Goal: Information Seeking & Learning: Learn about a topic

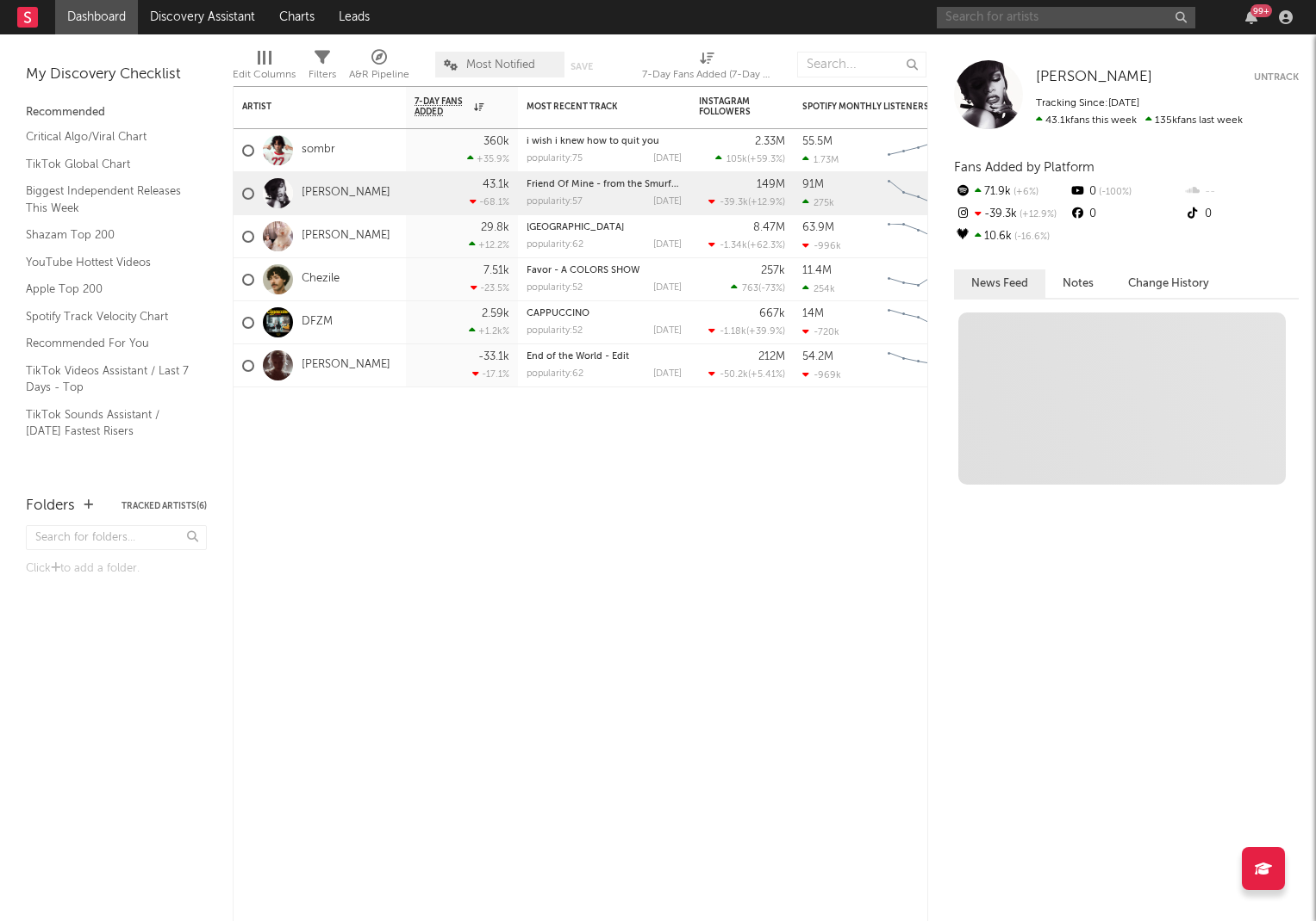
click at [1016, 22] on input "text" at bounding box center [1065, 18] width 258 height 22
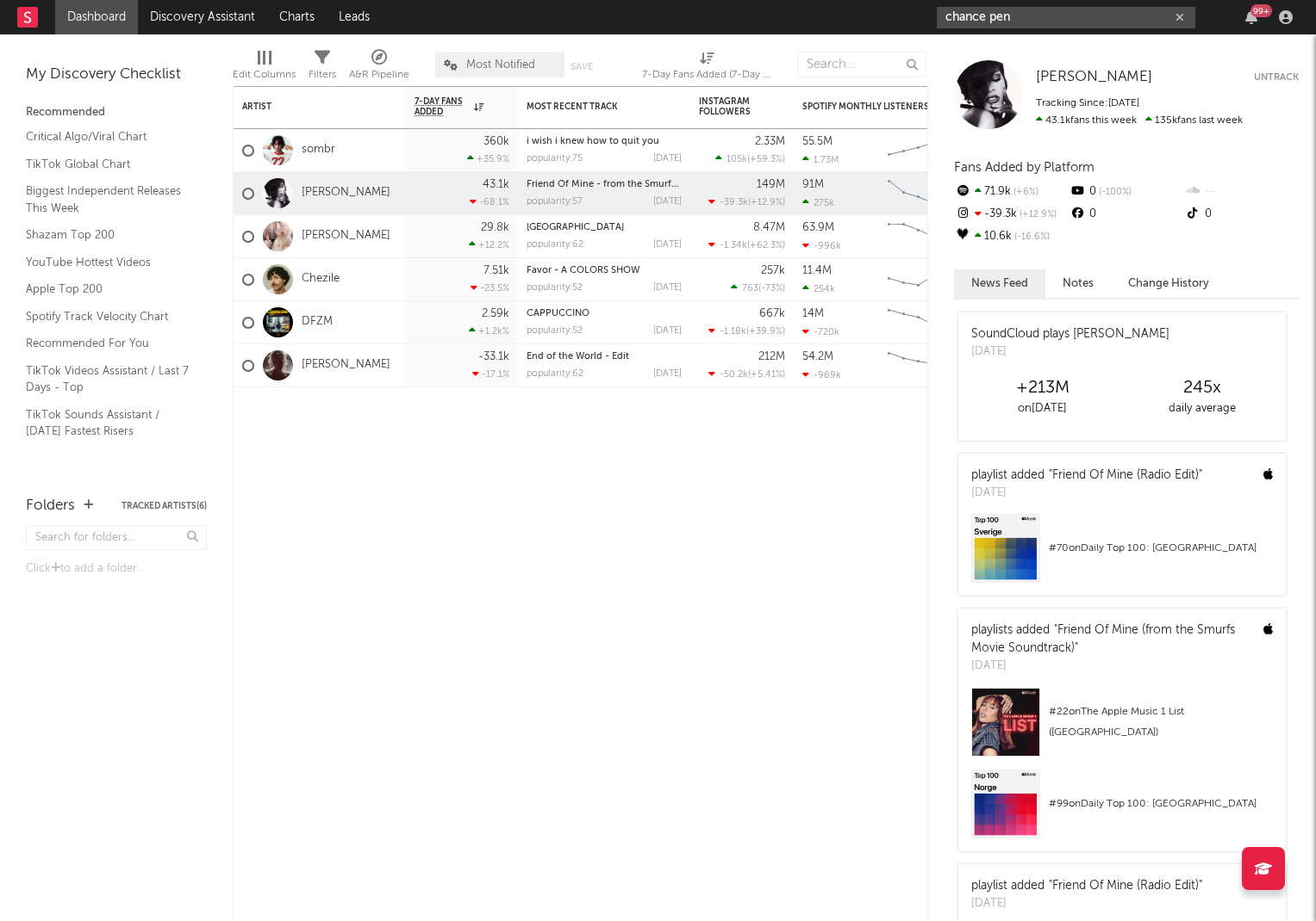
click at [1027, 20] on input "chance pen" at bounding box center [1065, 18] width 258 height 22
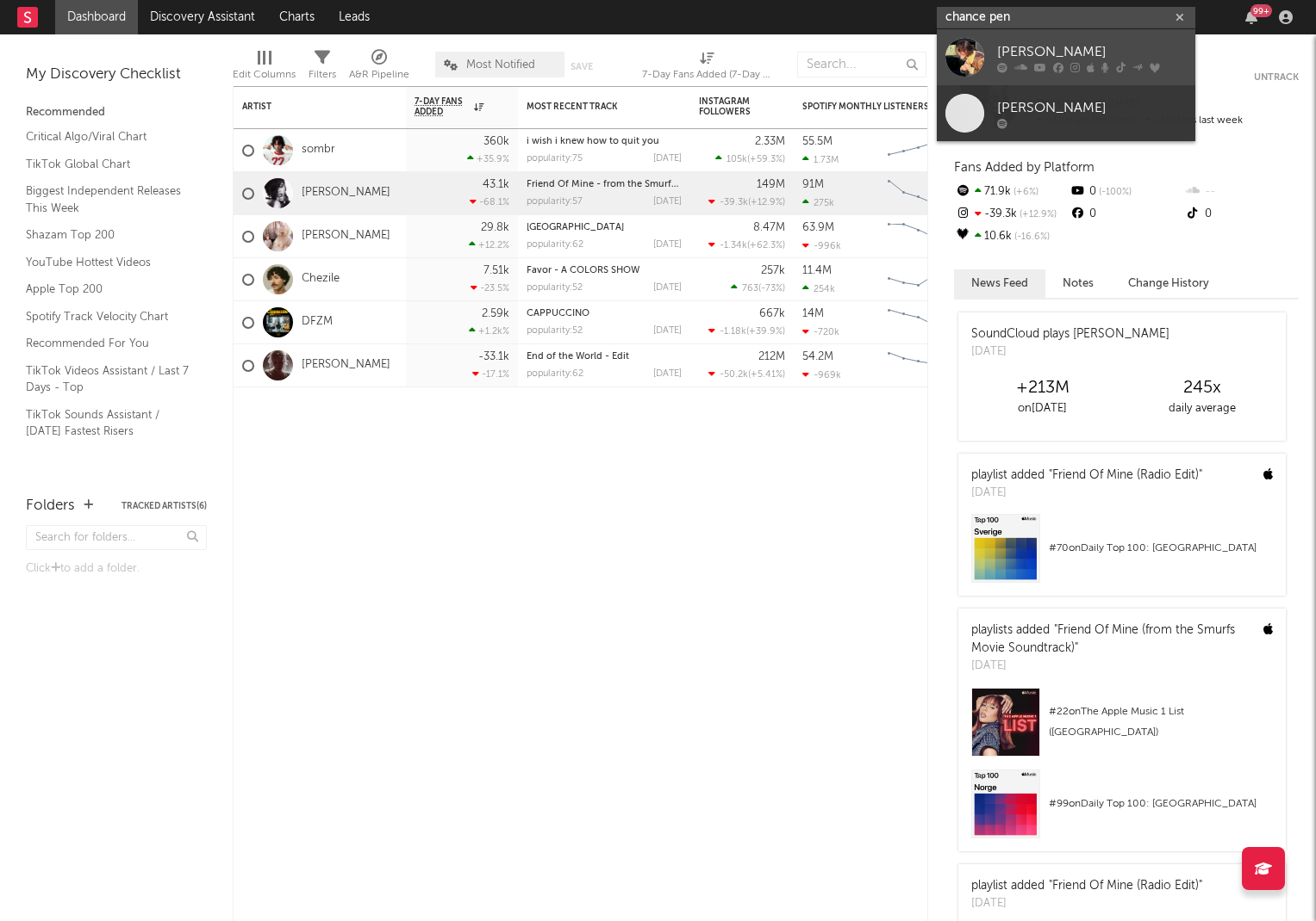
type input "chance pen"
click at [1024, 54] on div "[PERSON_NAME]" at bounding box center [1092, 51] width 190 height 21
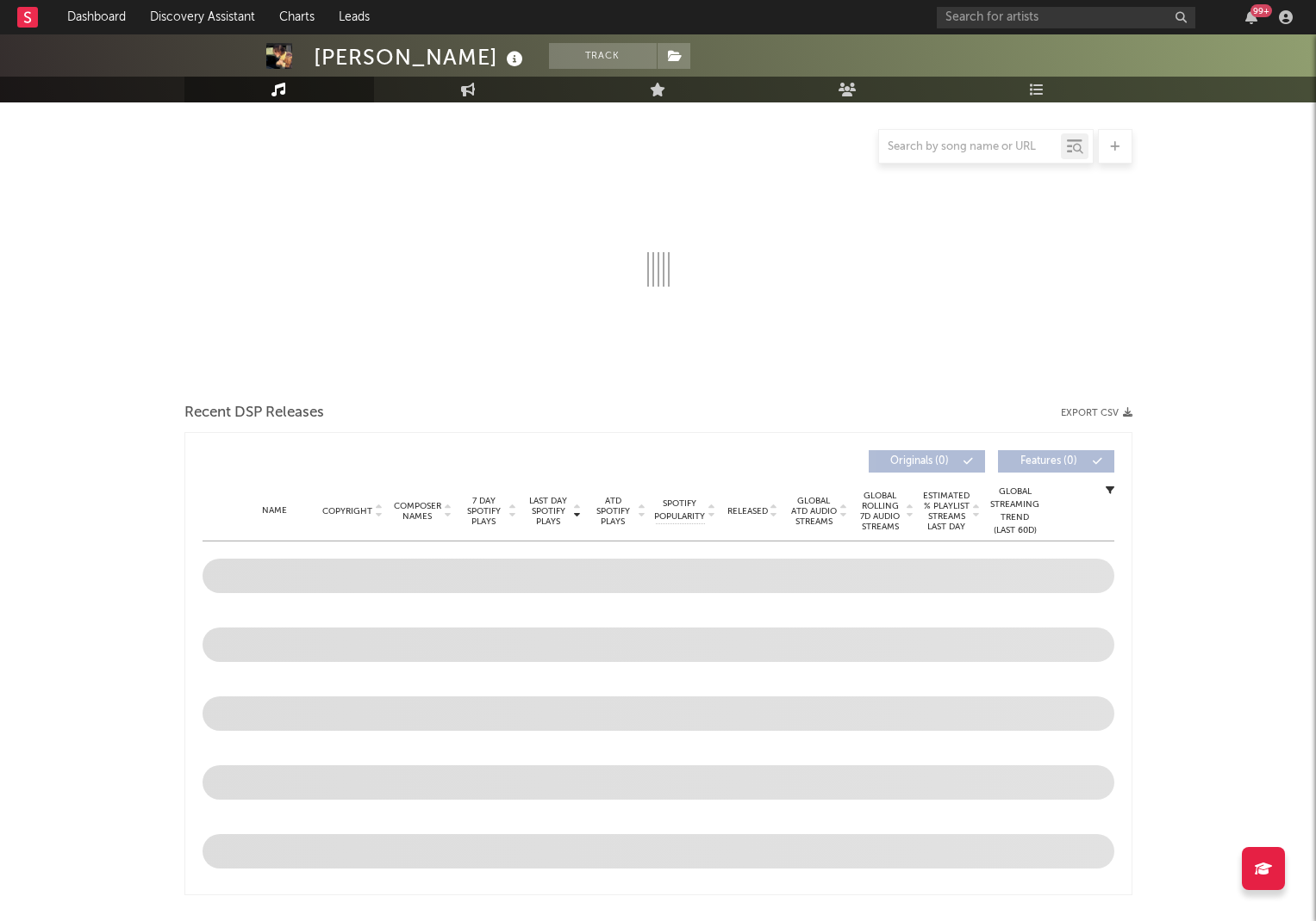
scroll to position [178, 0]
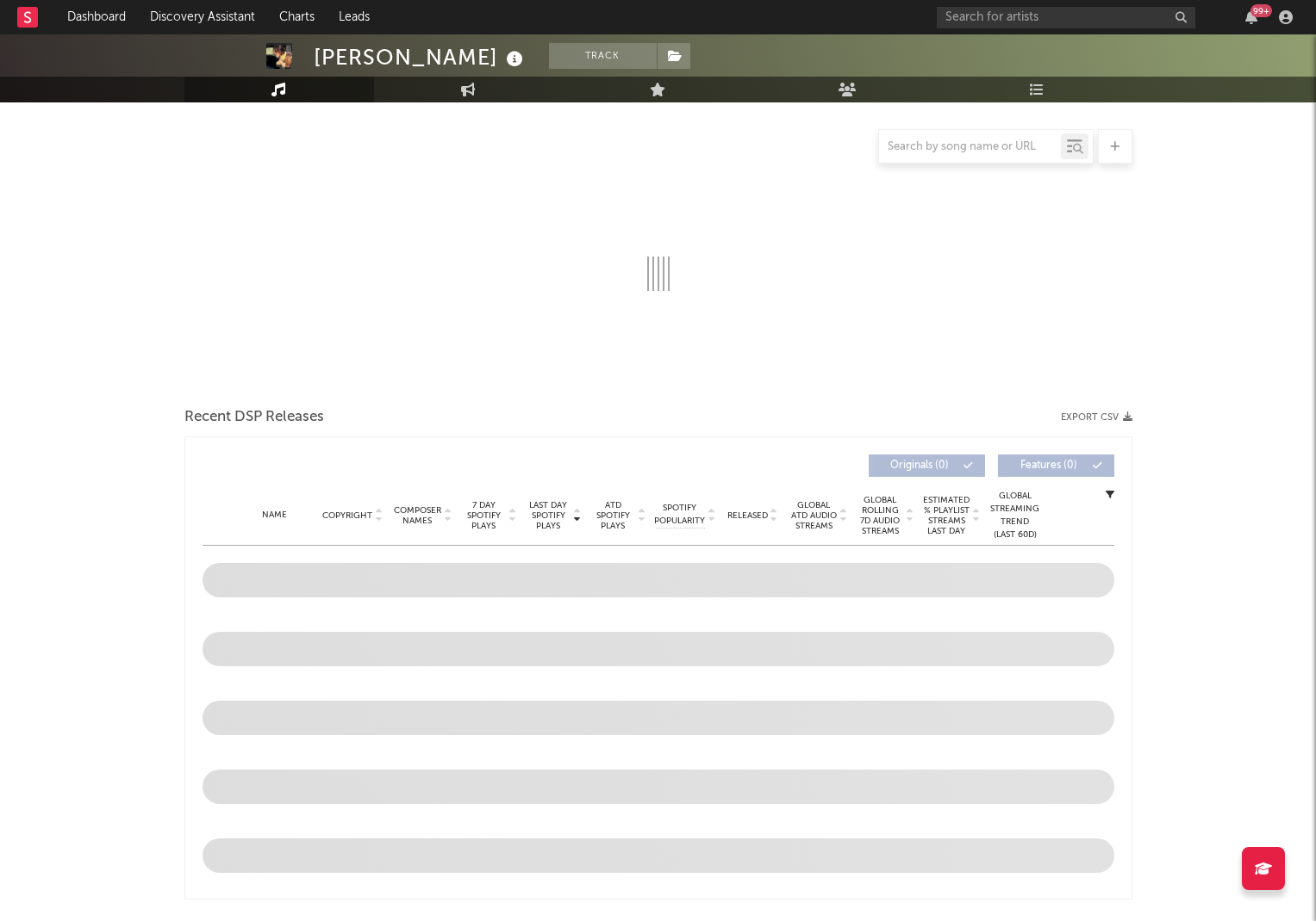
select select "6m"
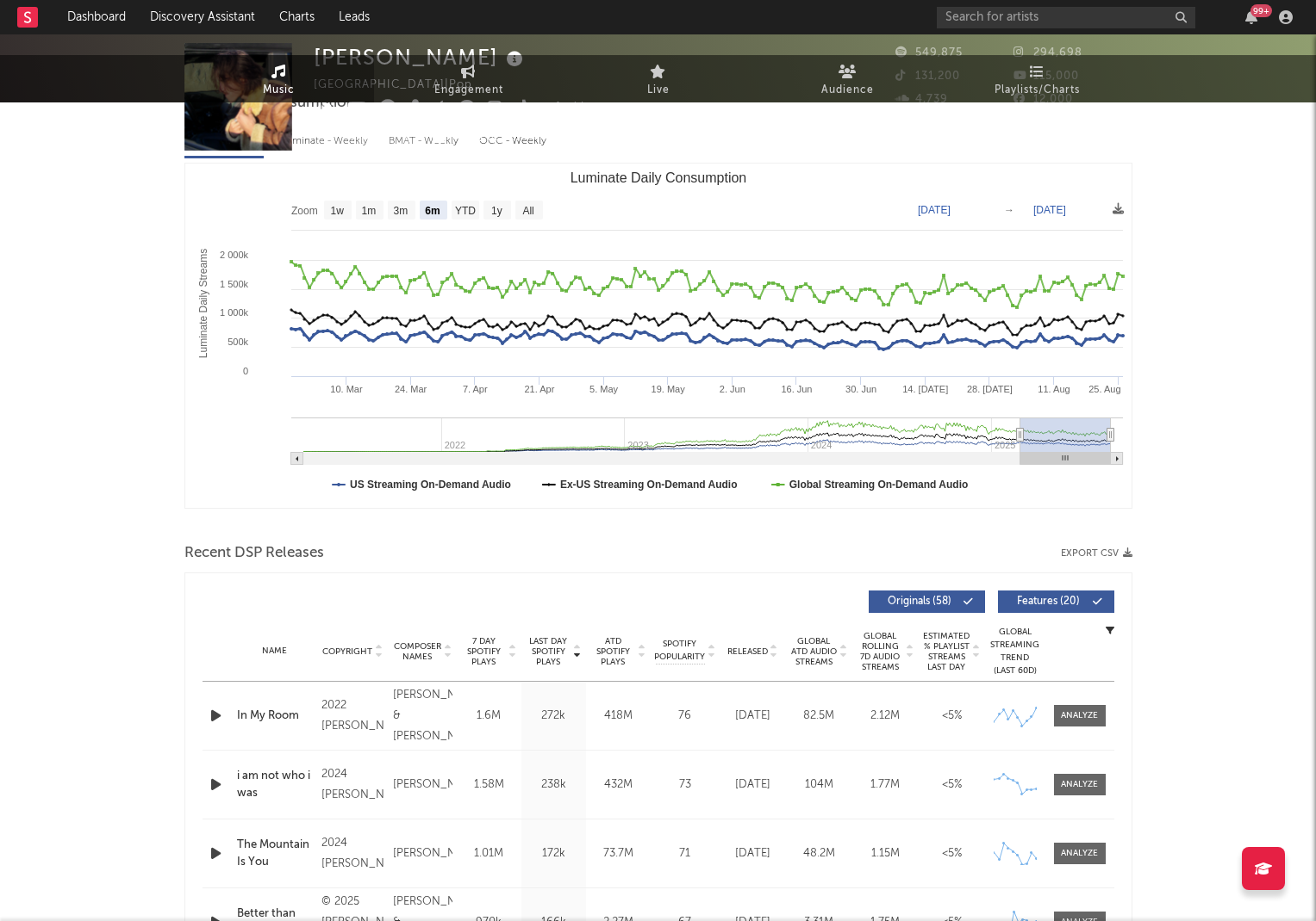
scroll to position [0, 0]
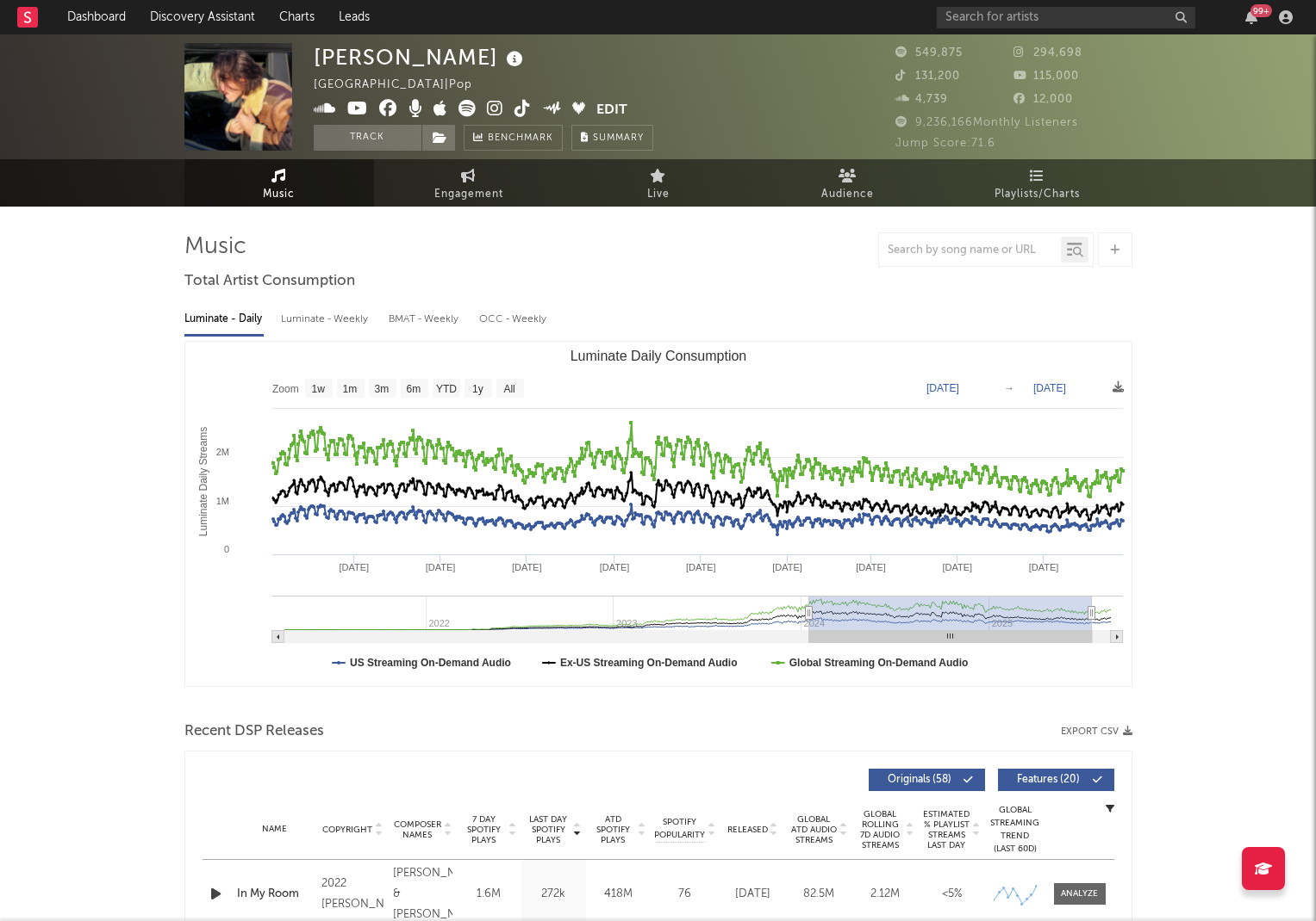
drag, startPoint x: 1016, startPoint y: 615, endPoint x: 811, endPoint y: 614, distance: 205.0
click at [812, 614] on icon "Luminate Daily Consumption" at bounding box center [808, 613] width 7 height 13
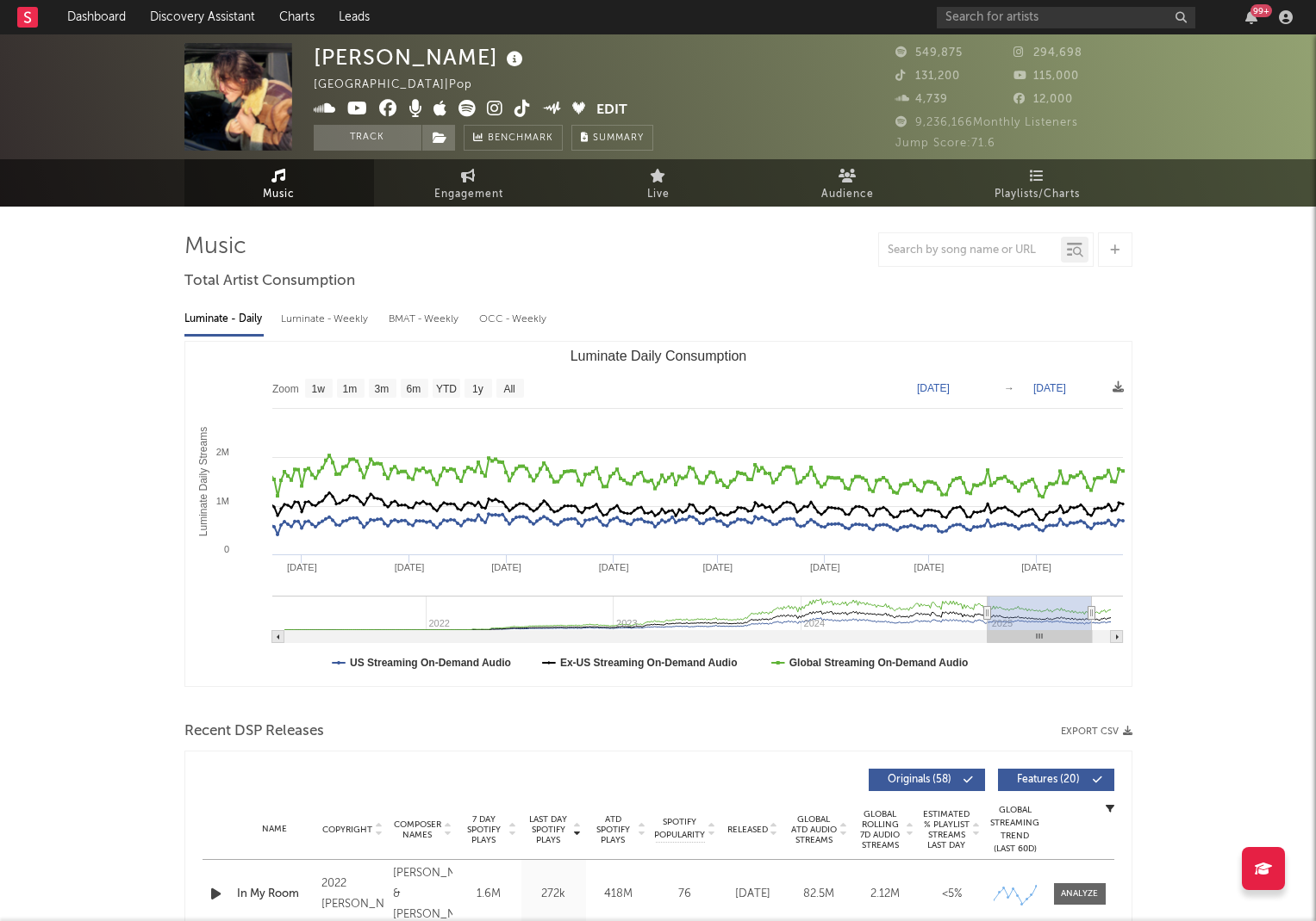
type input "[DATE]"
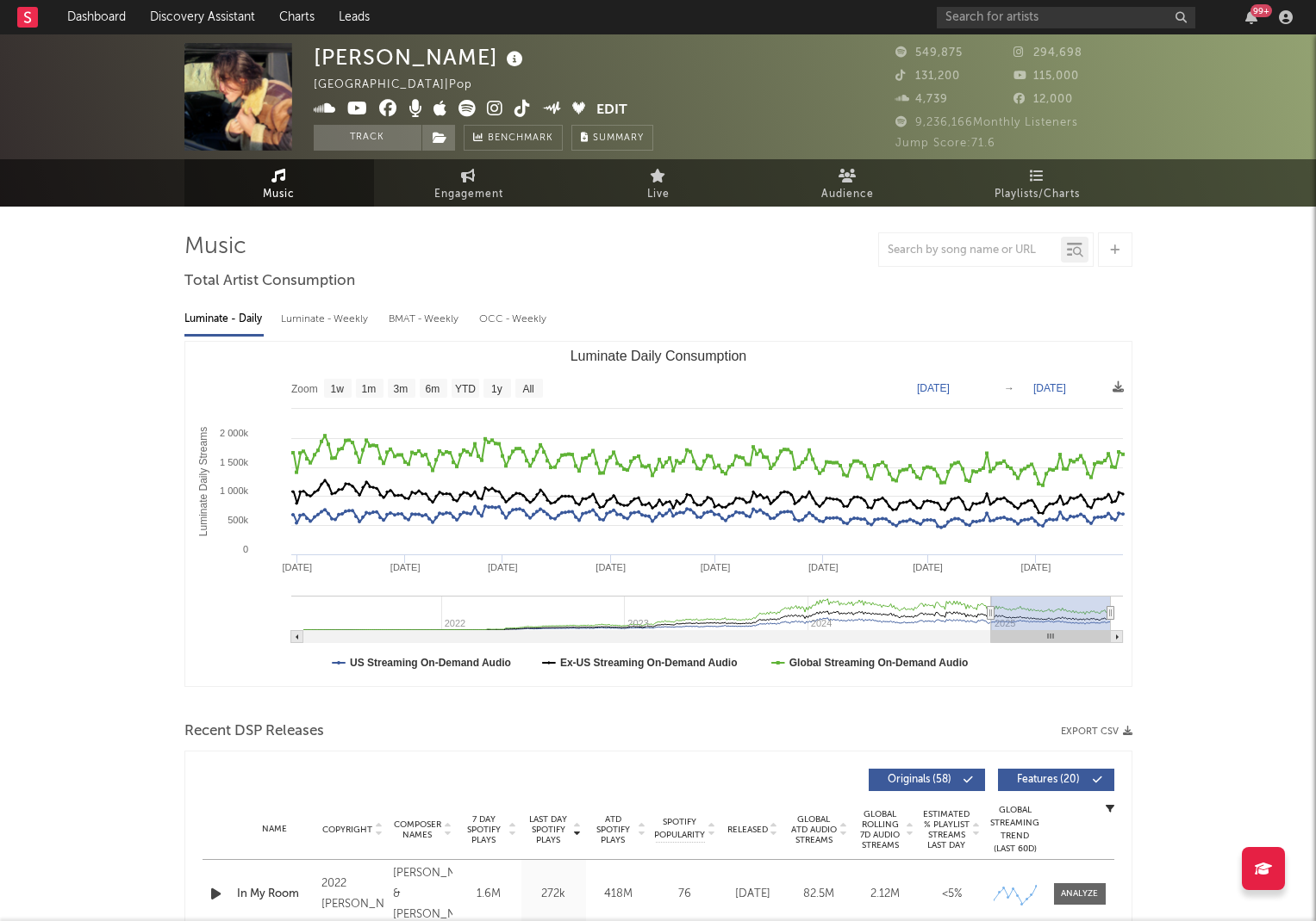
drag, startPoint x: 814, startPoint y: 615, endPoint x: 990, endPoint y: 616, distance: 176.0
click at [990, 616] on icon "Luminate Daily Consumption" at bounding box center [990, 613] width 7 height 13
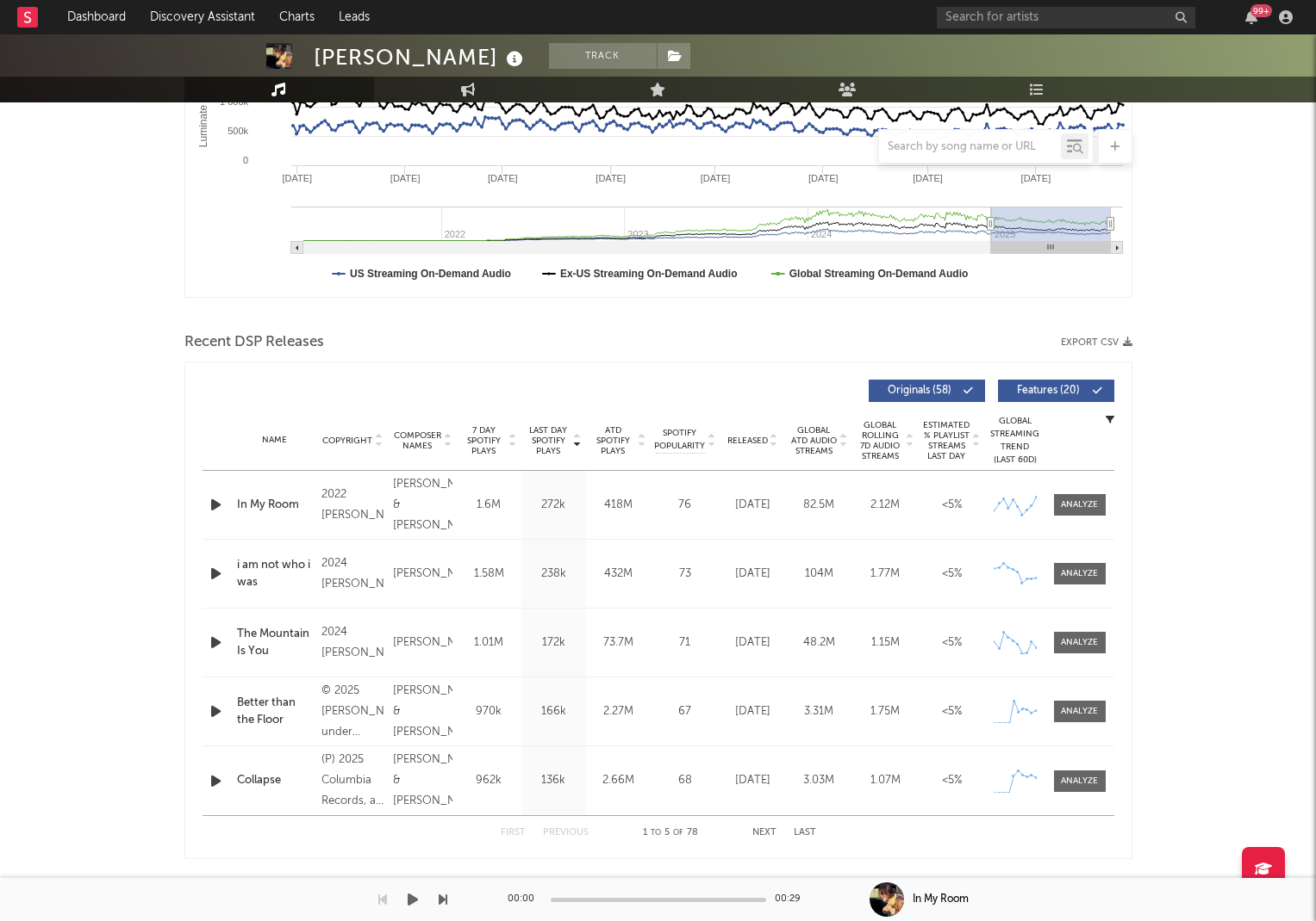
scroll to position [522, 0]
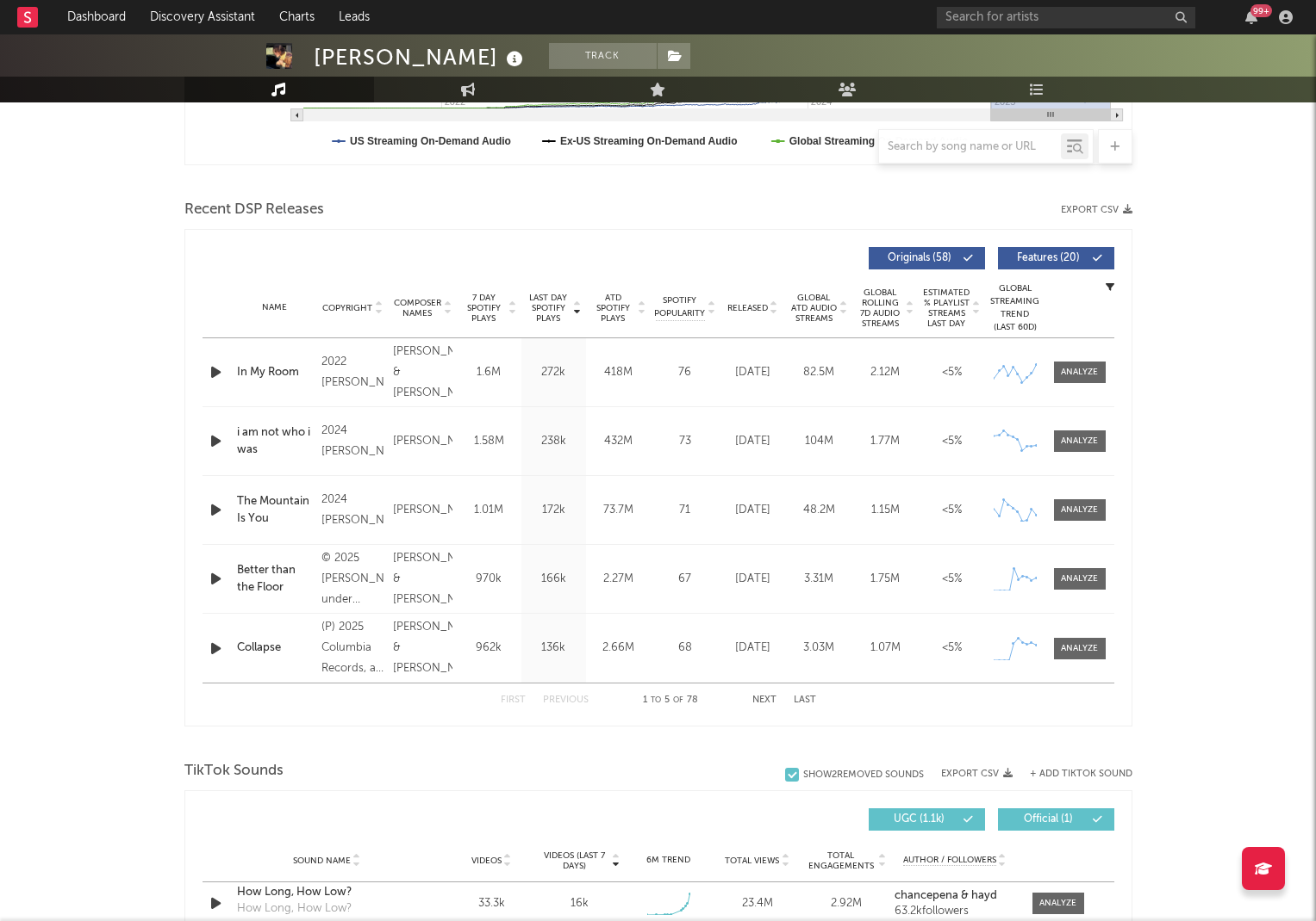
click at [258, 647] on div "Collapse" at bounding box center [274, 648] width 76 height 17
click at [1076, 649] on div at bounding box center [1079, 649] width 37 height 13
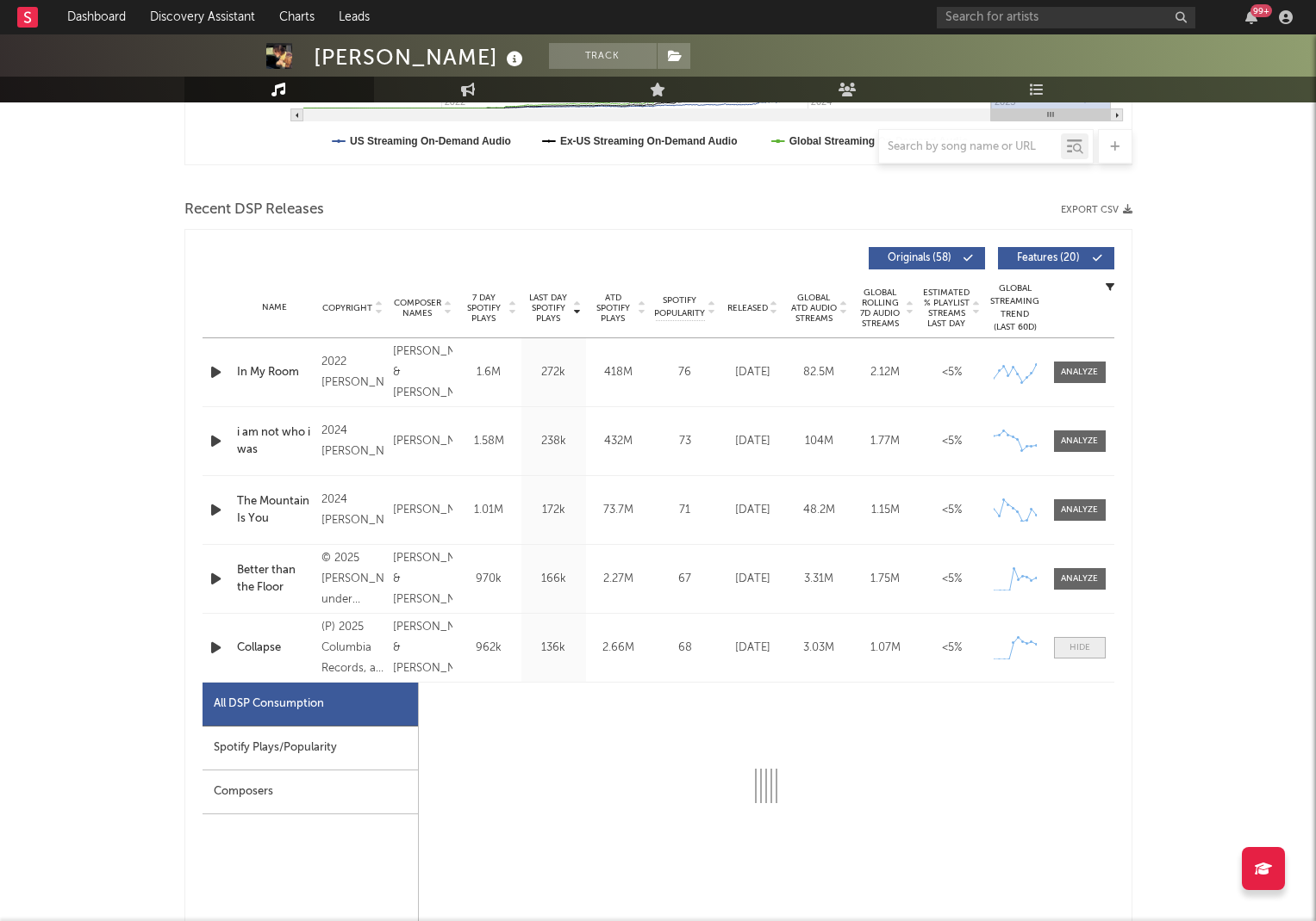
select select "1w"
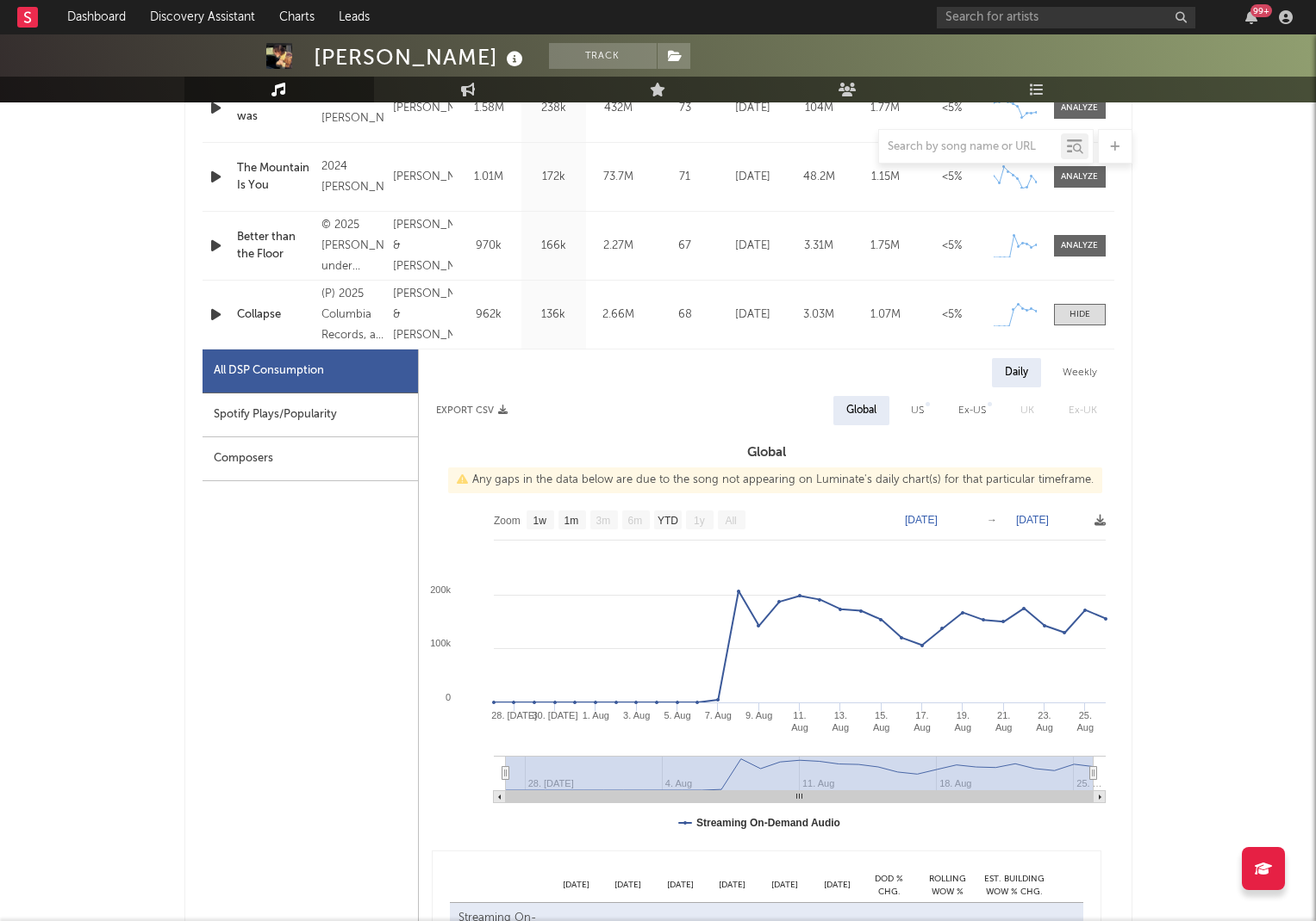
scroll to position [885, 0]
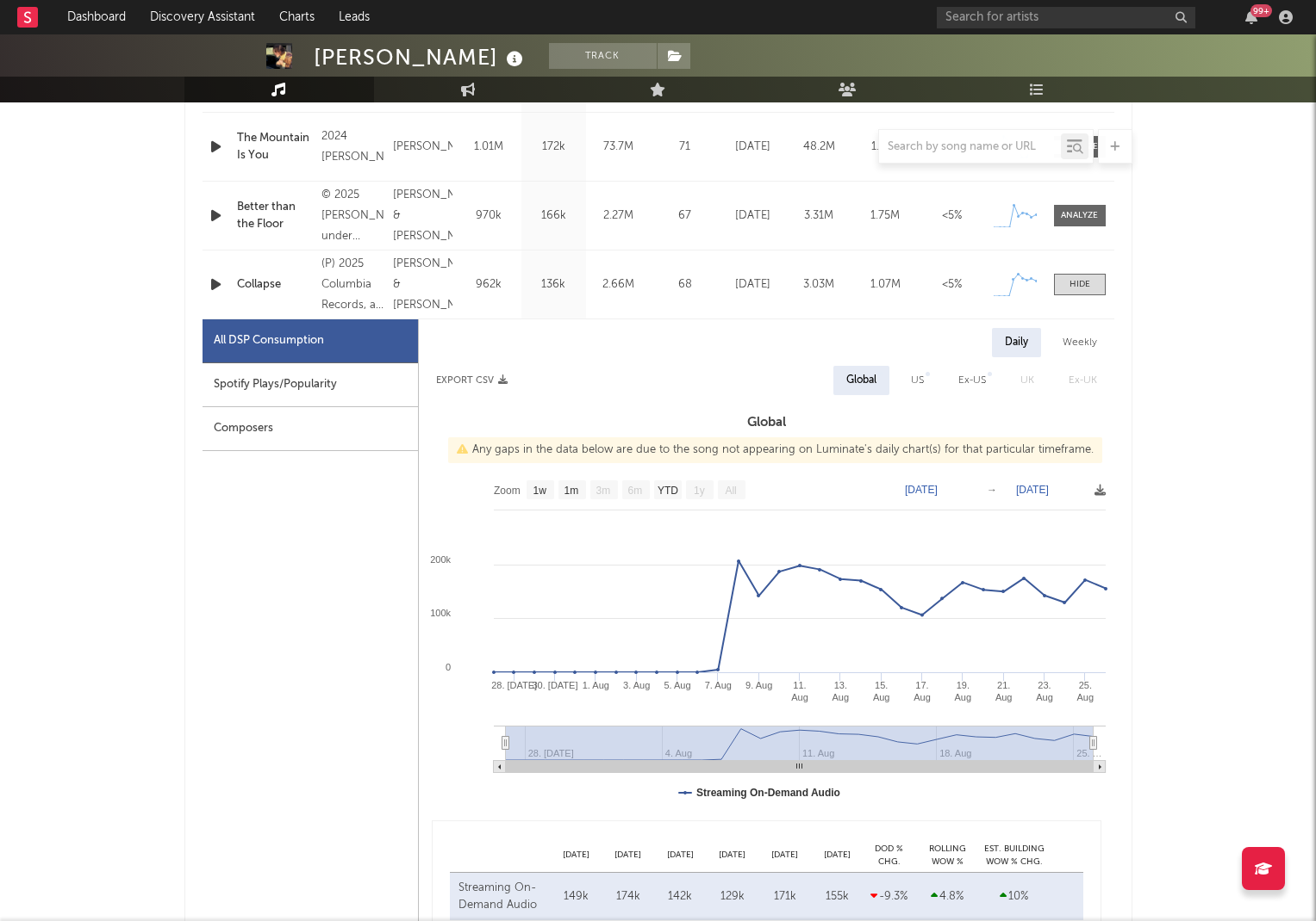
click at [382, 385] on div "Spotify Plays/Popularity" at bounding box center [311, 385] width 216 height 44
select select "1w"
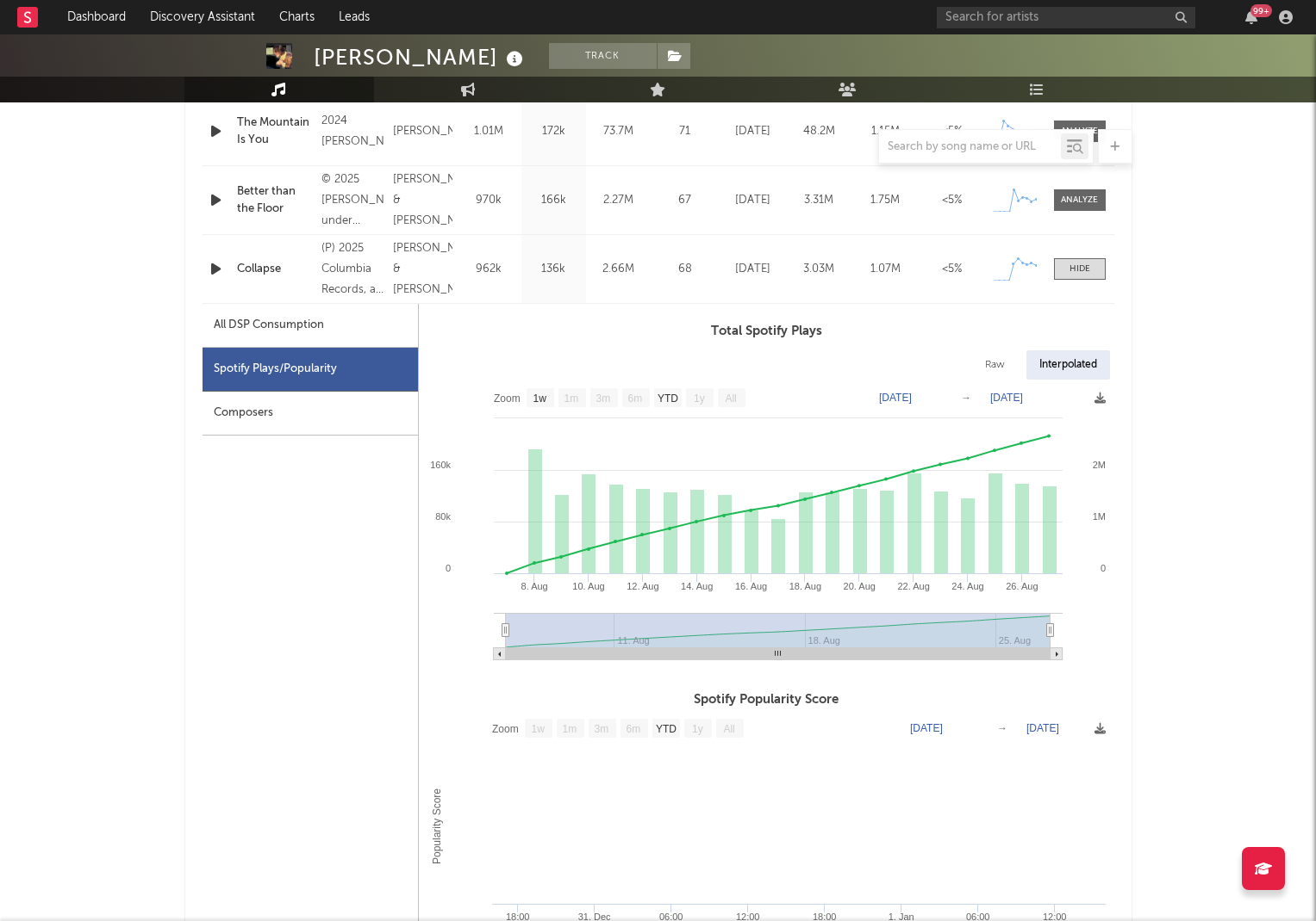
scroll to position [848, 0]
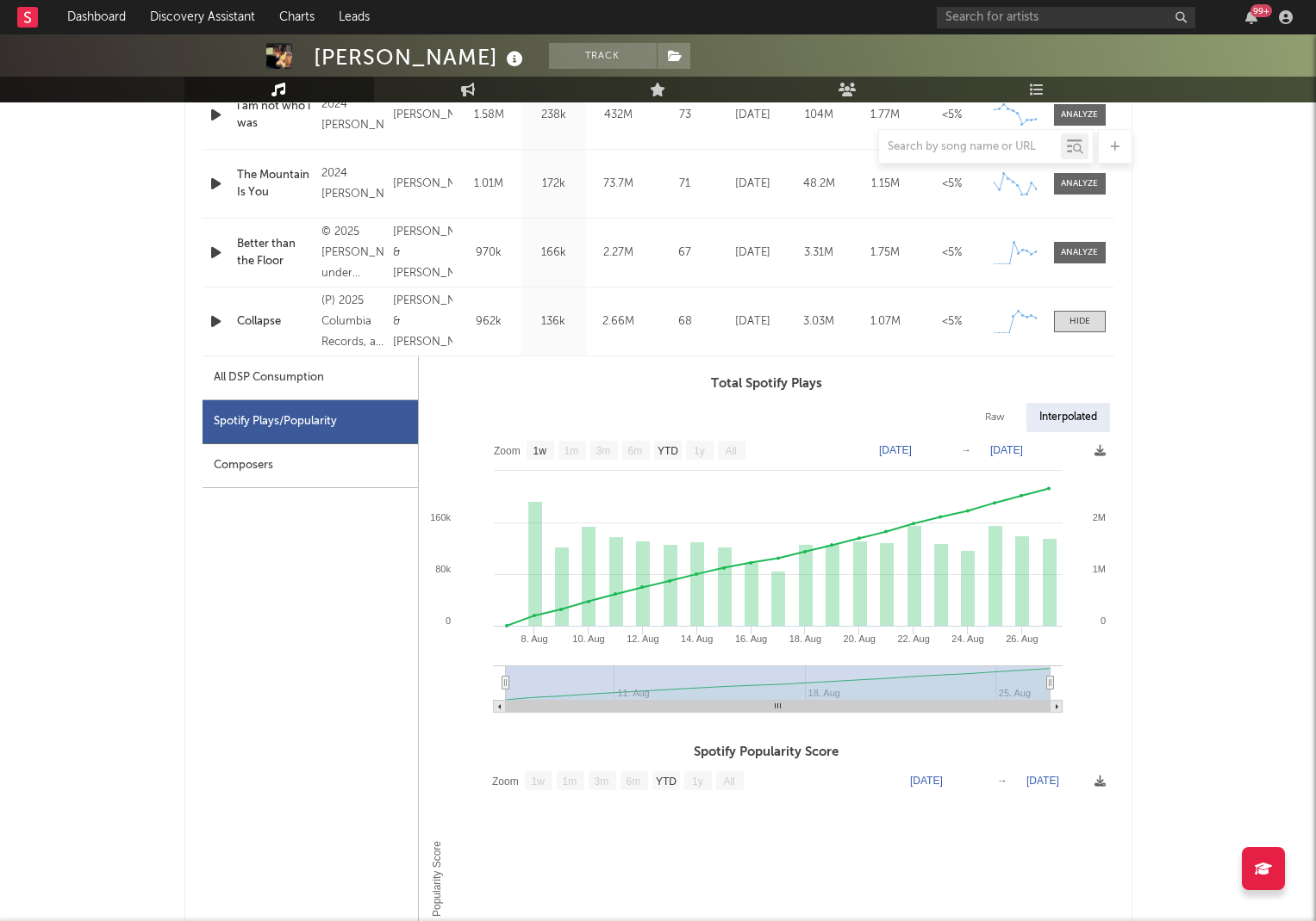
click at [304, 377] on div "All DSP Consumption" at bounding box center [268, 378] width 111 height 21
select select "1w"
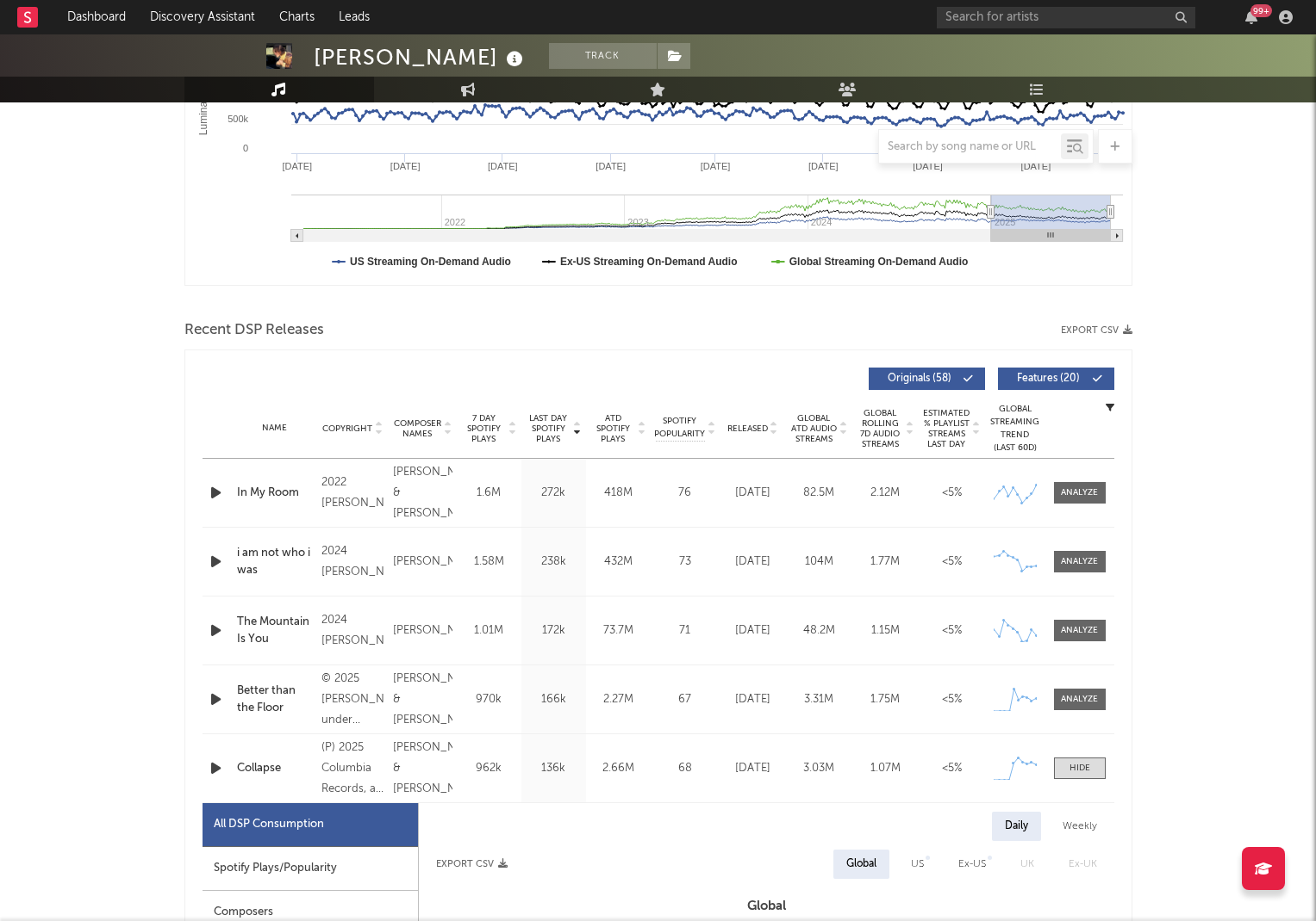
scroll to position [564, 0]
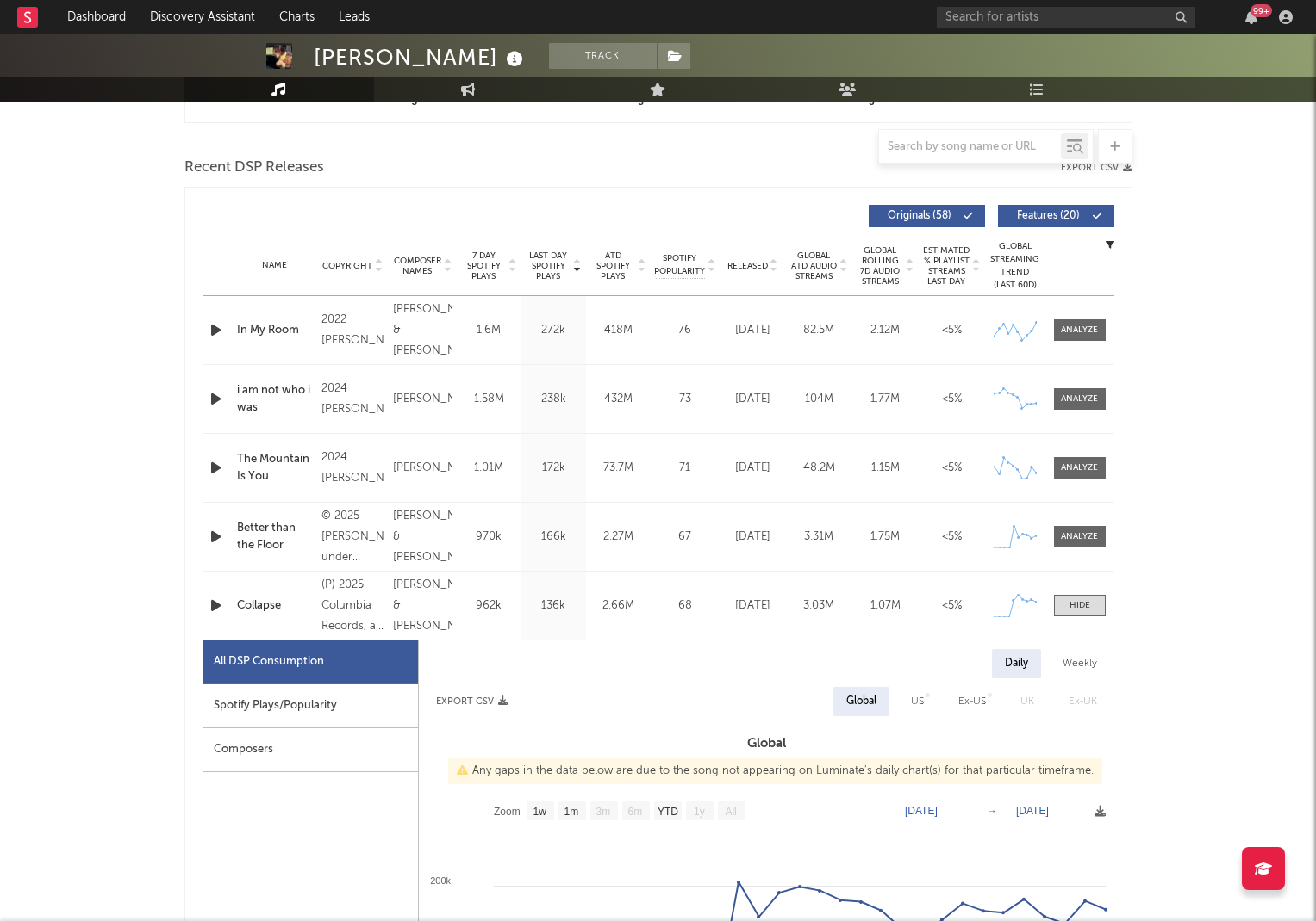
click at [885, 616] on div "Name Collapse Copyright (P) 2025 Columbia Records, a Division of Sony Music Ent…" at bounding box center [658, 605] width 911 height 68
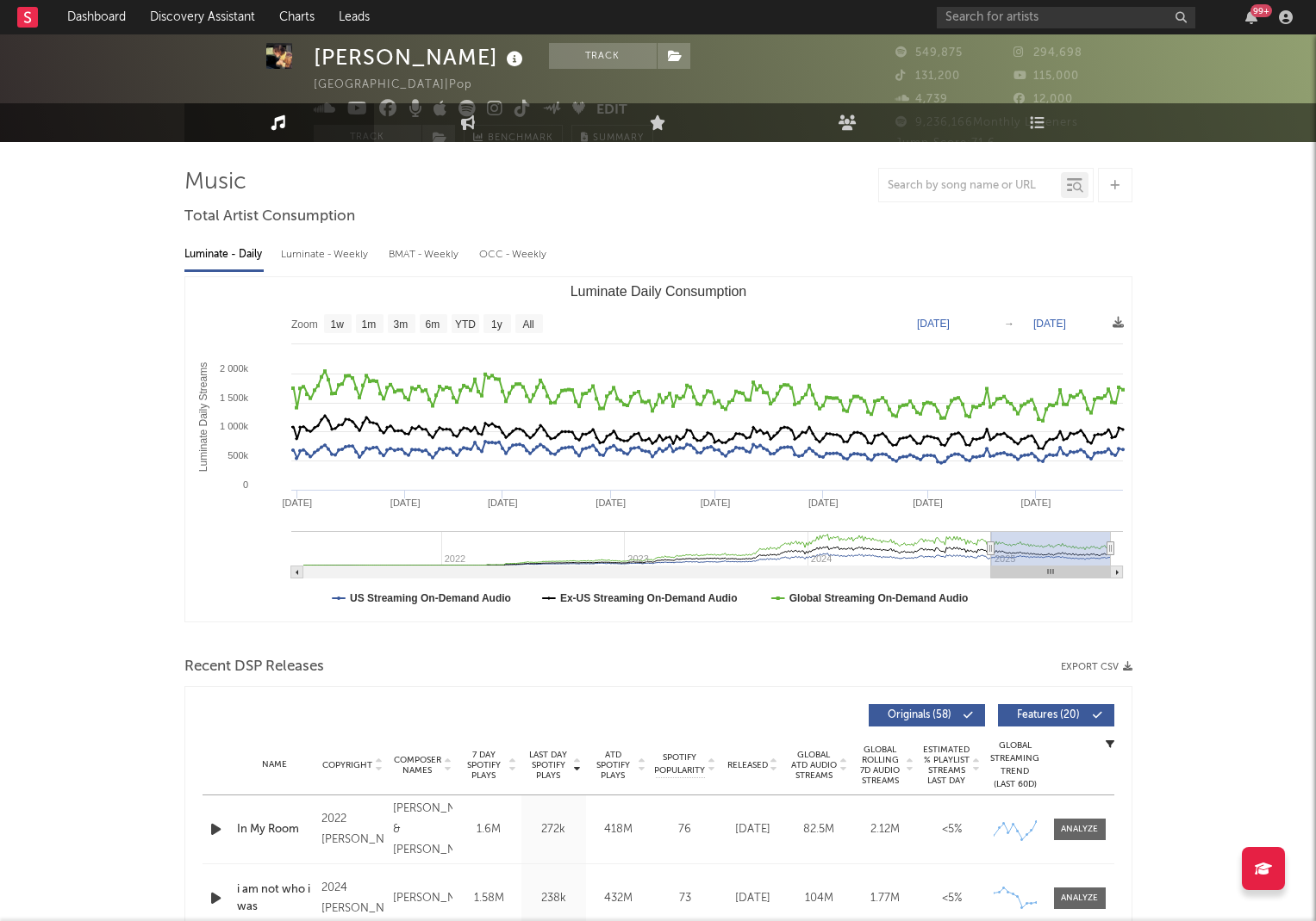
scroll to position [0, 0]
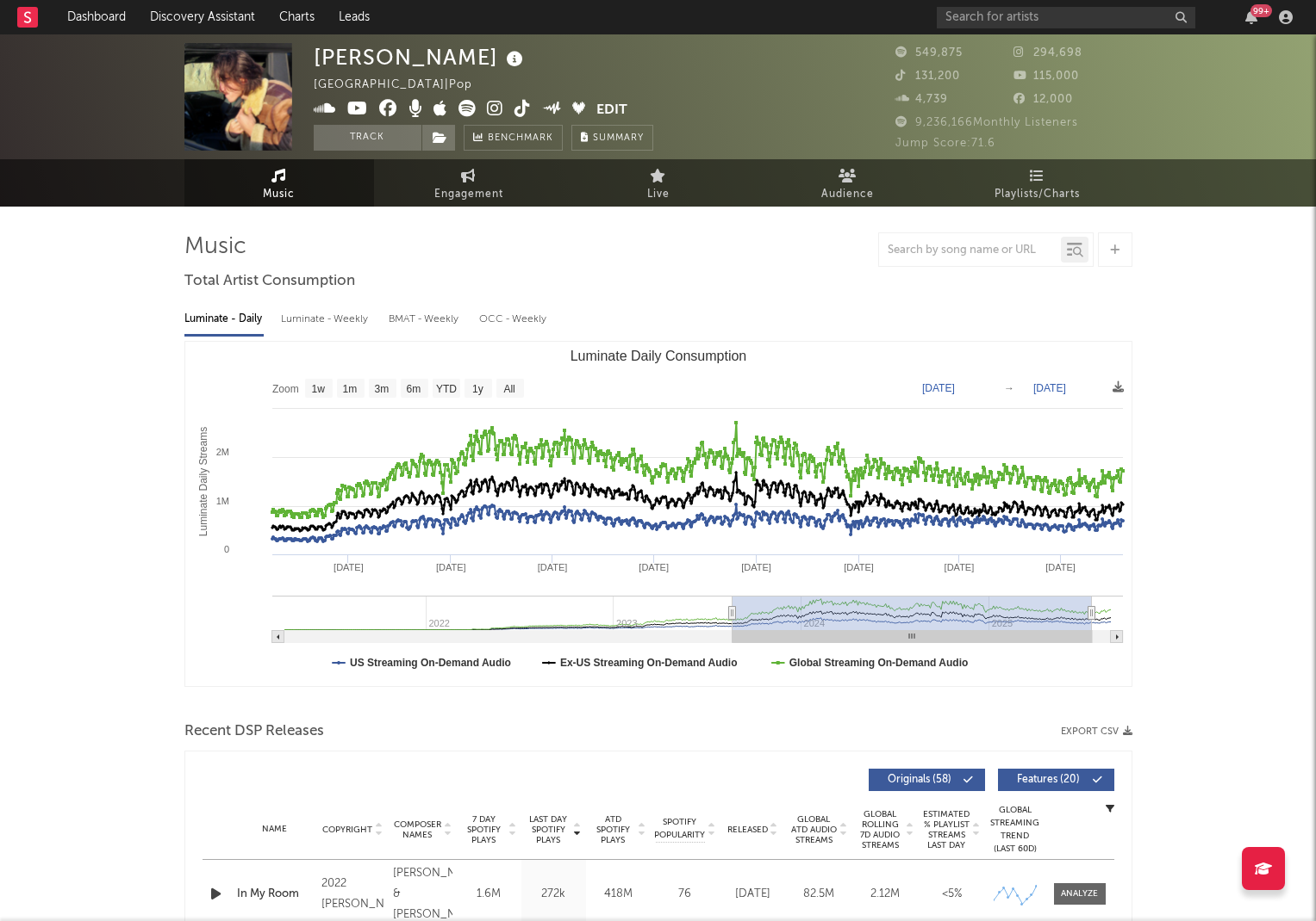
type input "[DATE]"
select select "1y"
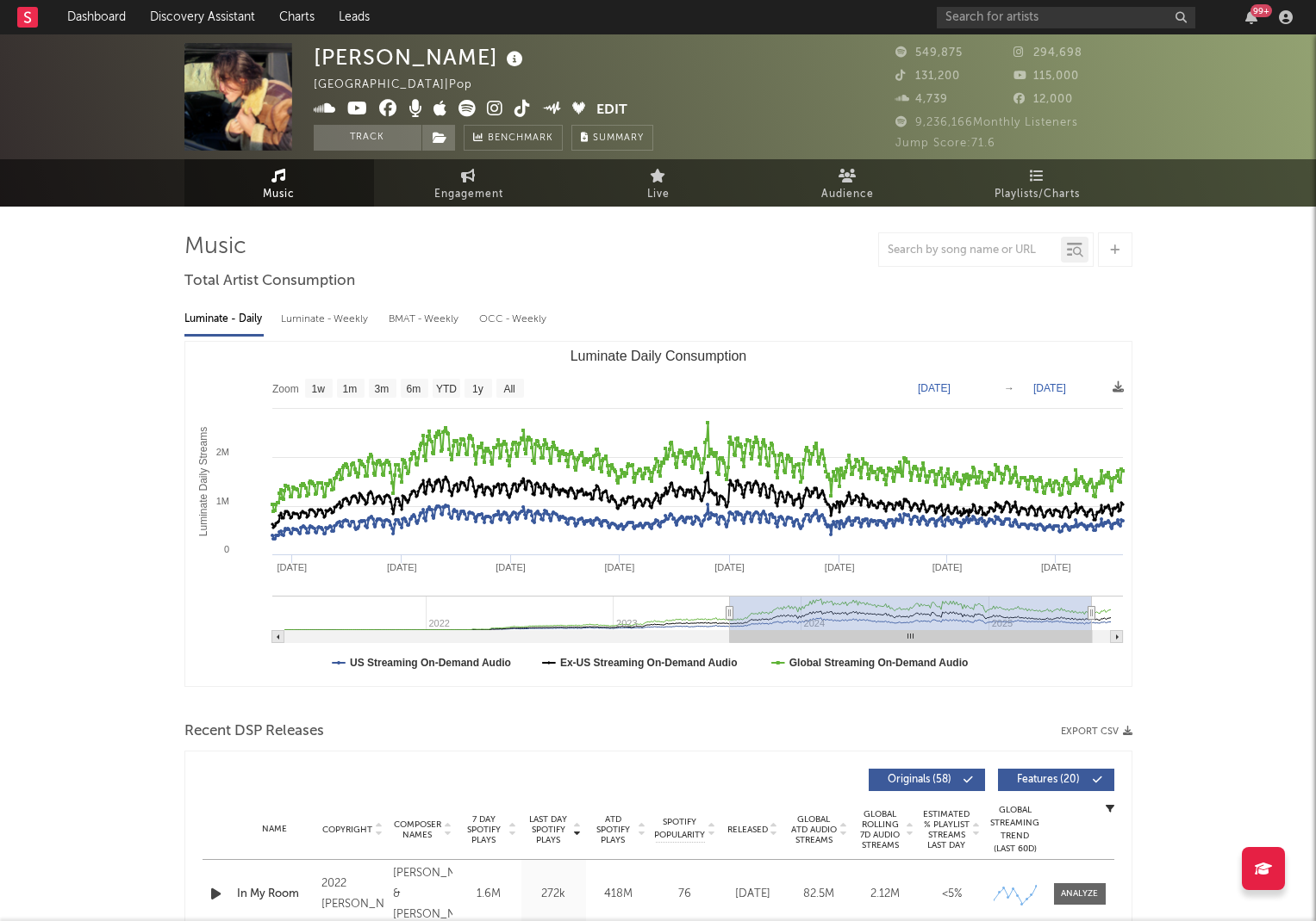
drag, startPoint x: 989, startPoint y: 613, endPoint x: 700, endPoint y: 632, distance: 289.6
click at [700, 632] on g "Luminate Daily Consumption" at bounding box center [697, 620] width 850 height 47
type input "[DATE]"
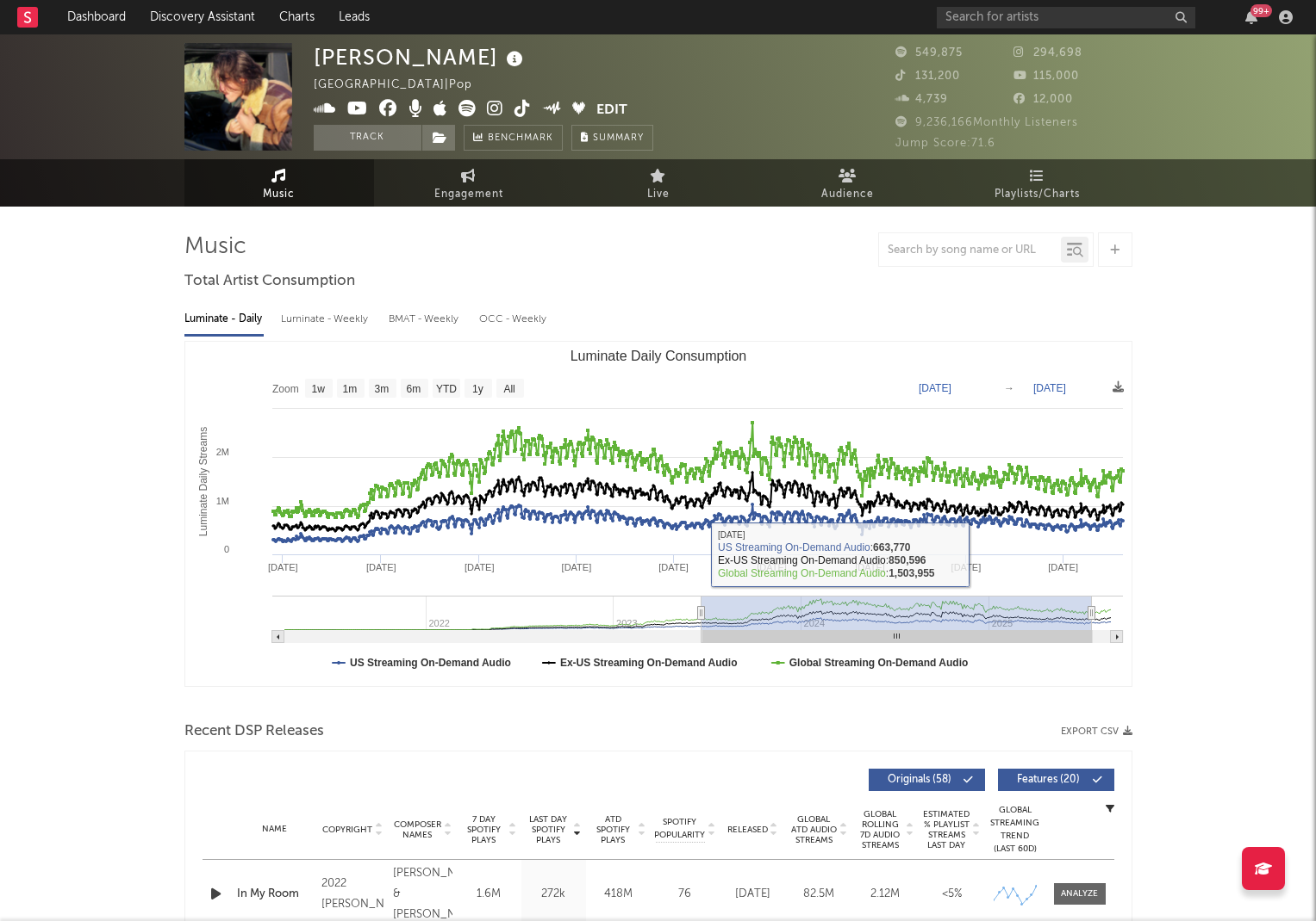
type input "[DATE]"
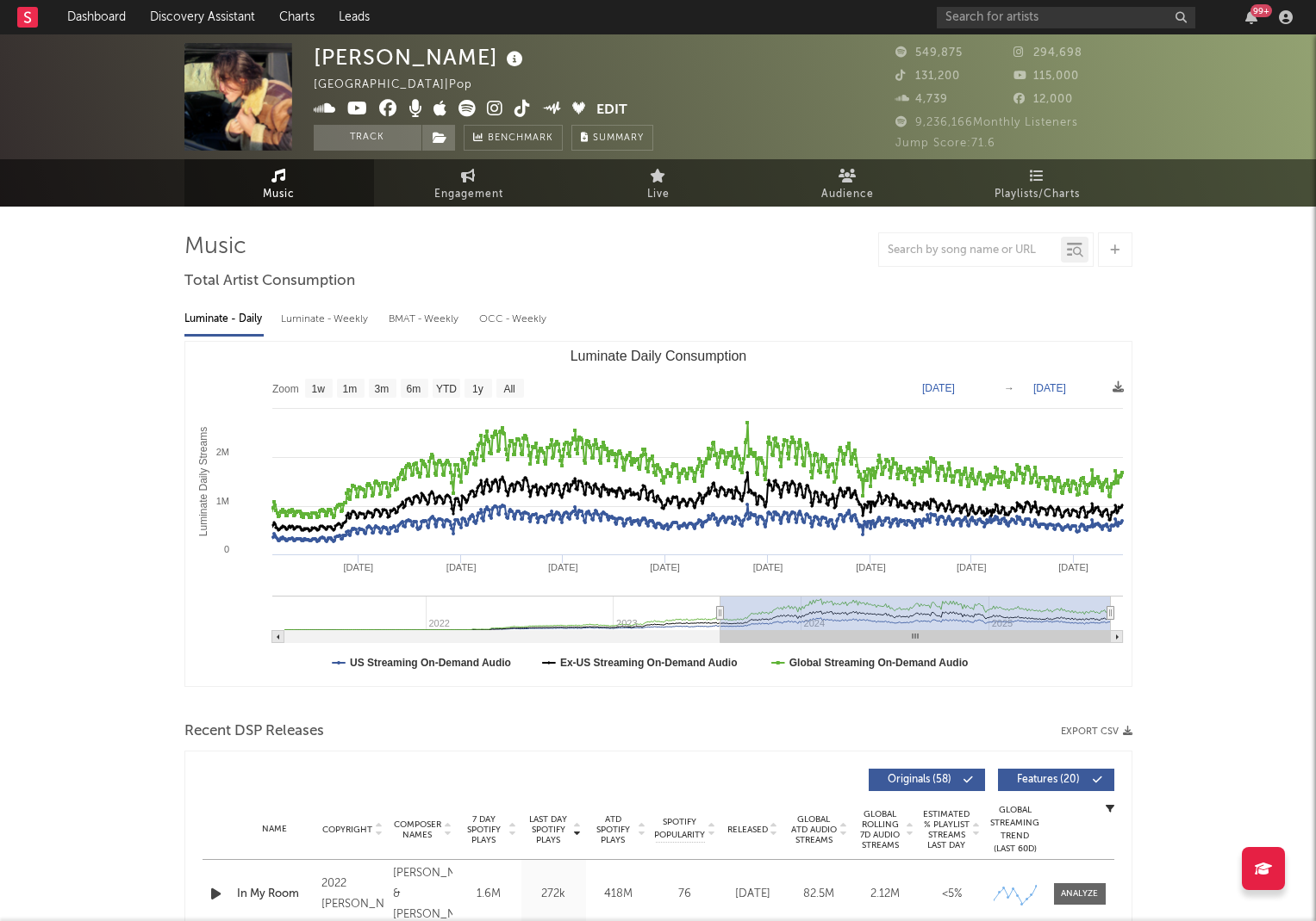
type input "[DATE]"
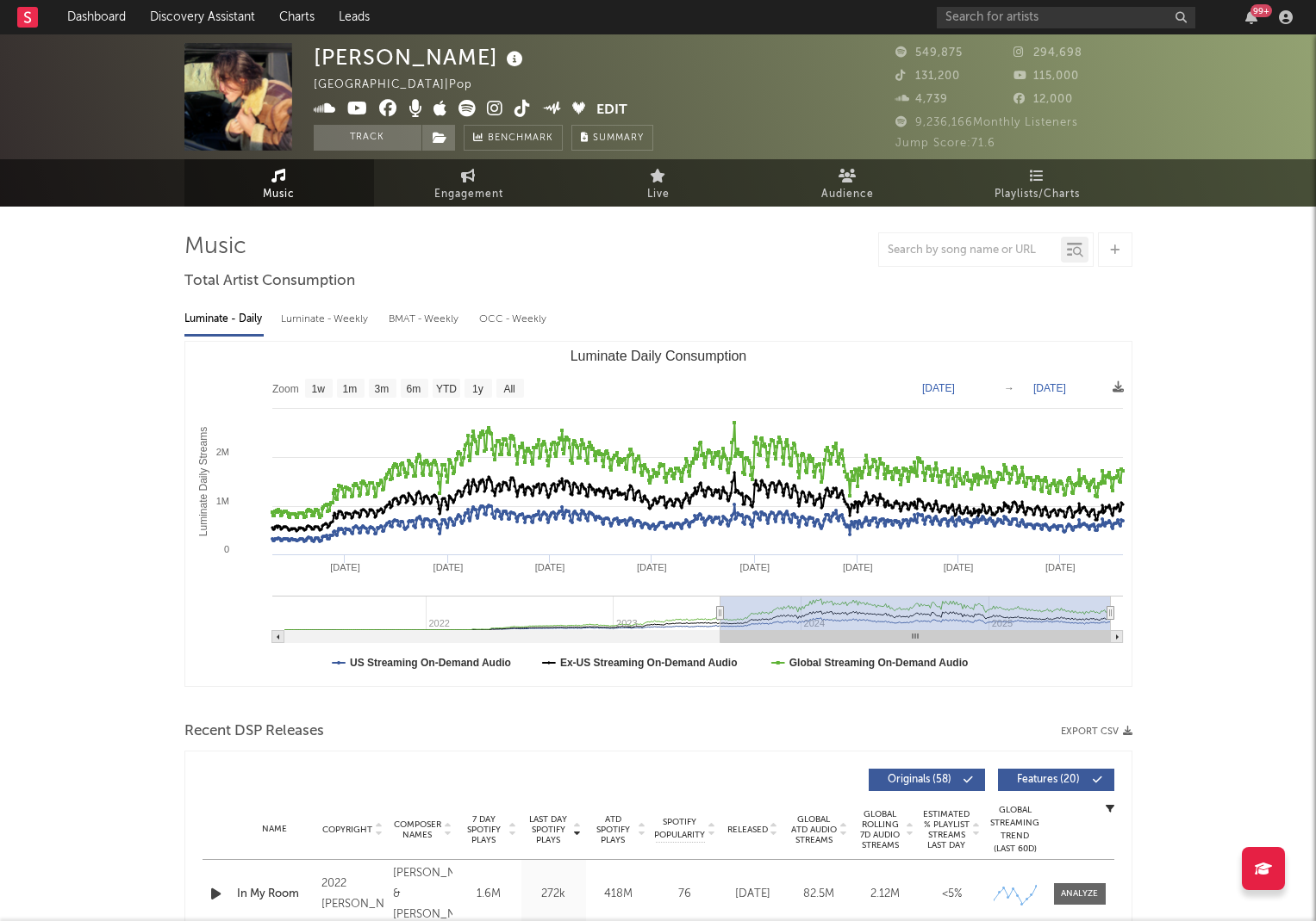
drag, startPoint x: 939, startPoint y: 608, endPoint x: 990, endPoint y: 611, distance: 51.1
click at [990, 611] on rect "Luminate Daily Consumption" at bounding box center [915, 613] width 390 height 35
